Goal: Use online tool/utility: Utilize a website feature to perform a specific function

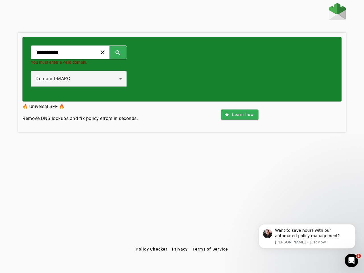
click at [110, 52] on span at bounding box center [103, 53] width 14 height 14
click at [125, 52] on span at bounding box center [118, 53] width 14 height 14
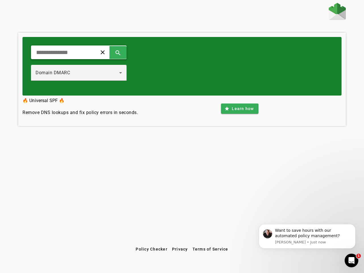
click at [85, 79] on div "Domain DMARC" at bounding box center [79, 73] width 87 height 16
click at [240, 115] on span at bounding box center [239, 109] width 37 height 14
